Goal: Navigation & Orientation: Find specific page/section

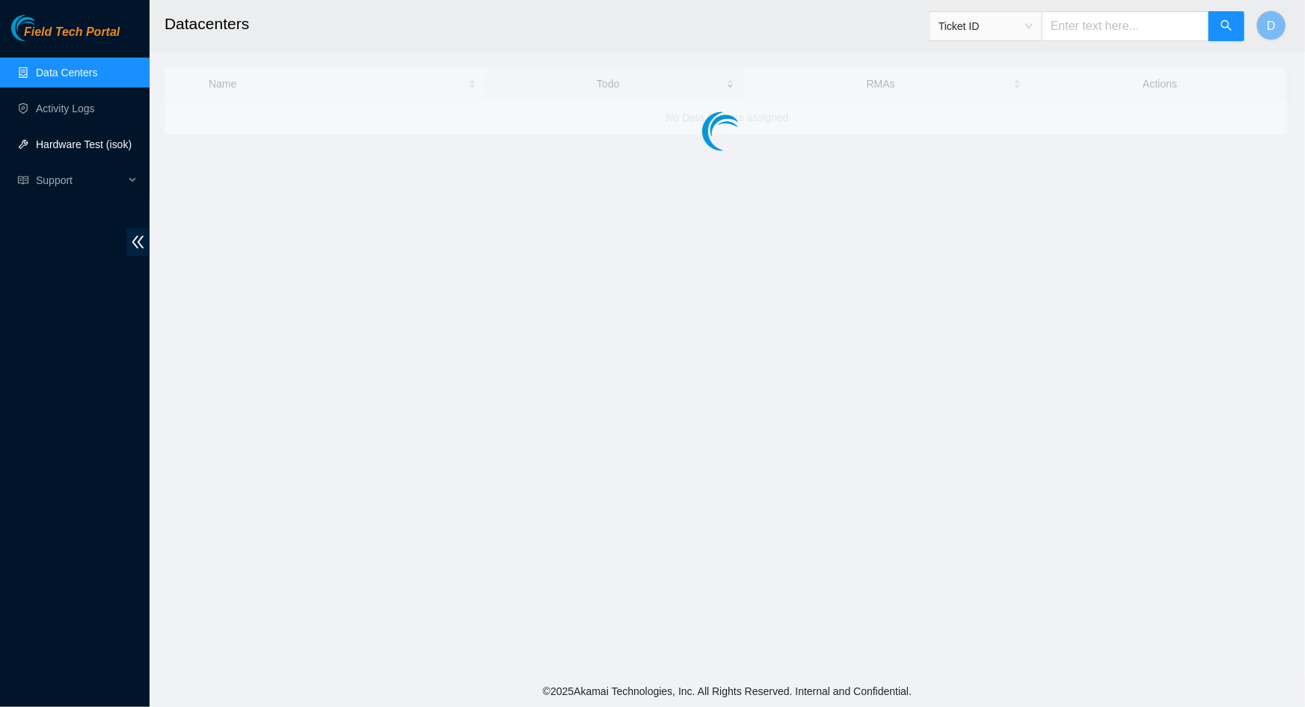
click at [97, 150] on link "Hardware Test (isok)" at bounding box center [84, 144] width 96 height 12
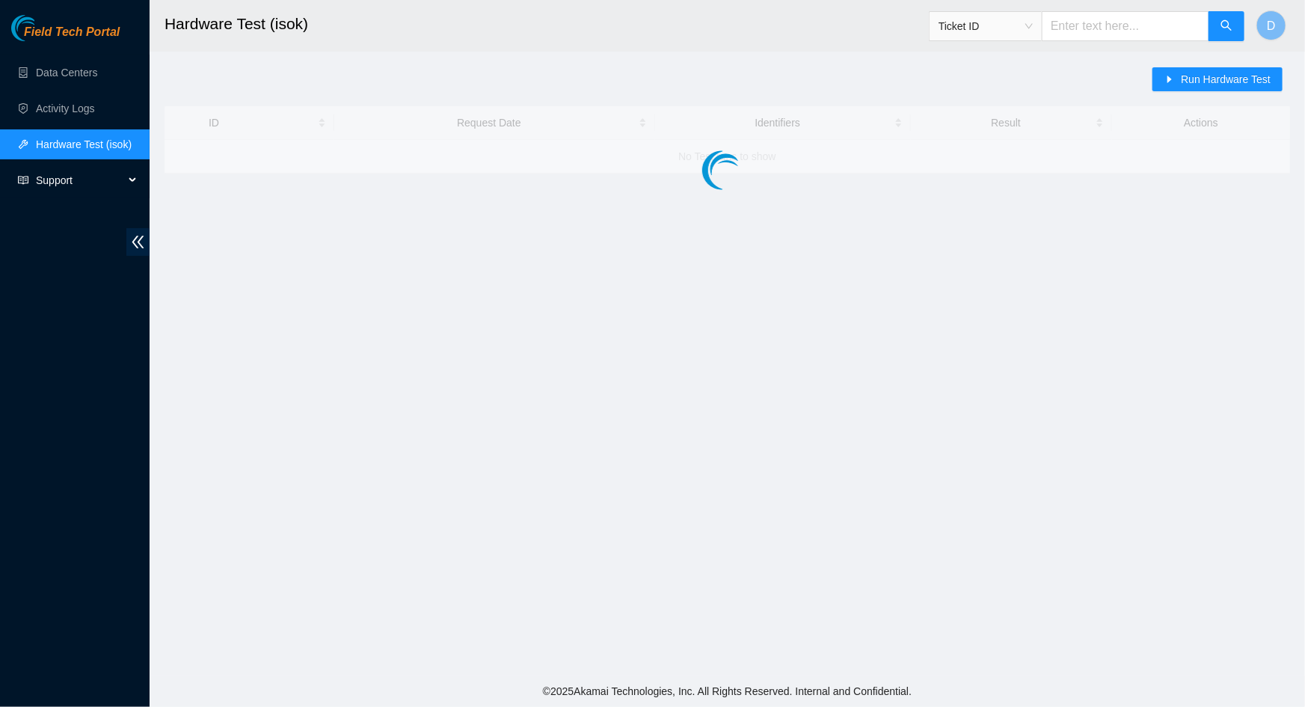
click at [89, 170] on span "Support" at bounding box center [80, 180] width 88 height 30
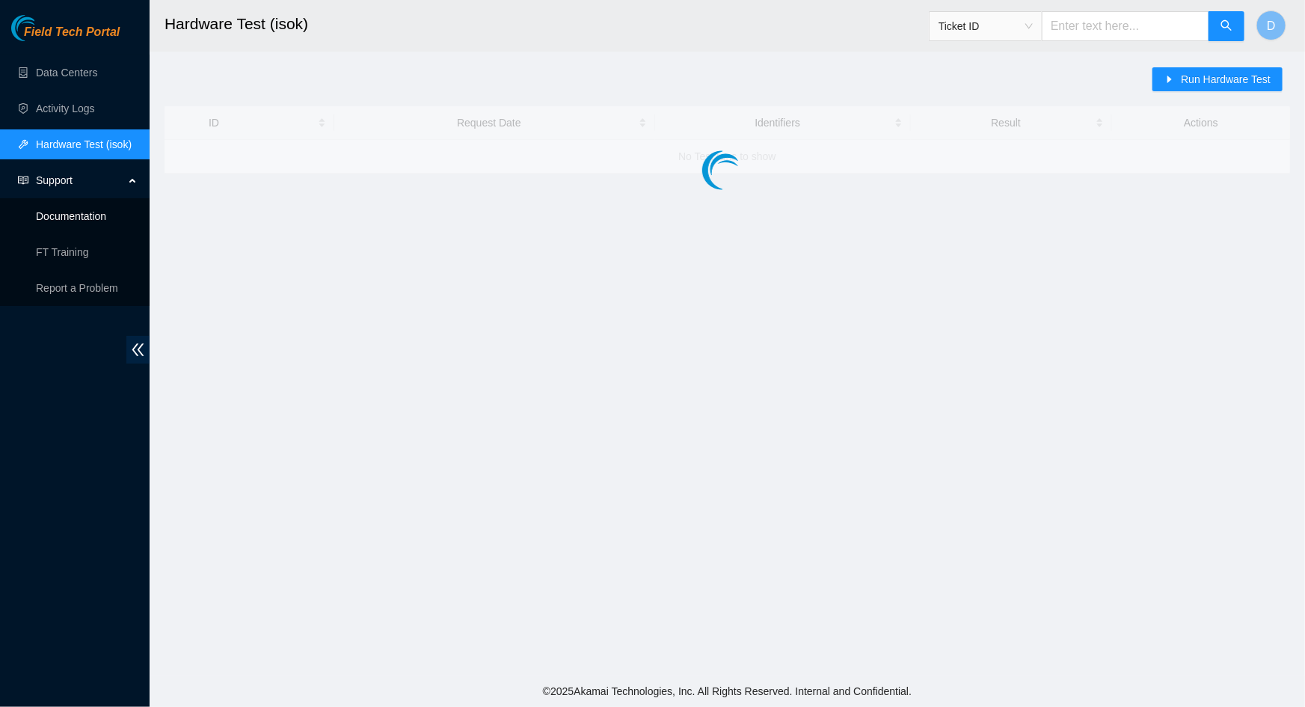
click at [76, 217] on link "Documentation" at bounding box center [71, 216] width 70 height 12
